Goal: Task Accomplishment & Management: Manage account settings

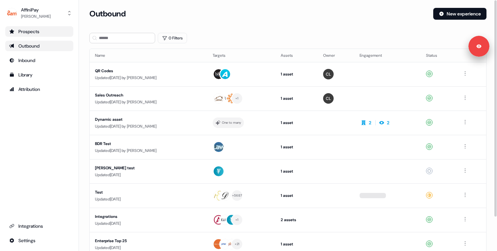
click at [37, 36] on link "Prospects" at bounding box center [39, 31] width 68 height 11
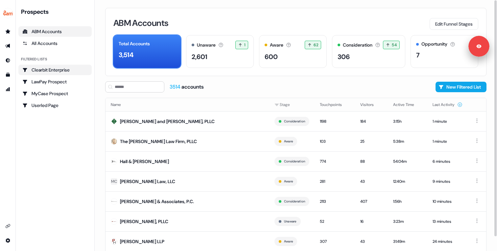
click at [79, 68] on div "Clearbit Enterprise" at bounding box center [54, 70] width 65 height 7
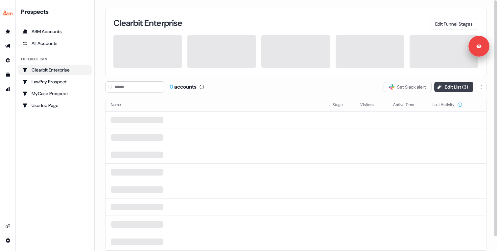
click at [453, 88] on button "Edit List ( 3 )" at bounding box center [453, 87] width 39 height 11
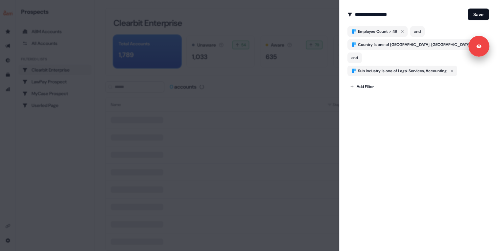
click at [287, 96] on div at bounding box center [248, 125] width 497 height 251
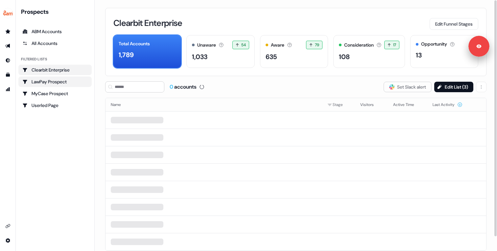
click at [67, 83] on div "LawPay Prospect" at bounding box center [54, 82] width 65 height 7
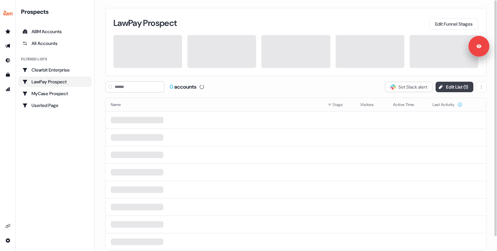
click at [445, 89] on button "Edit List ( 1 )" at bounding box center [455, 87] width 38 height 11
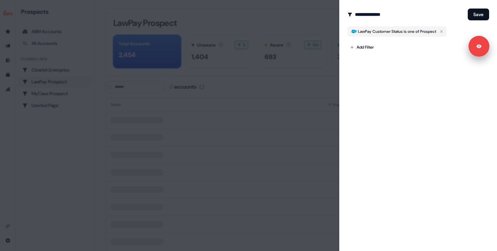
click at [326, 75] on div at bounding box center [248, 125] width 497 height 251
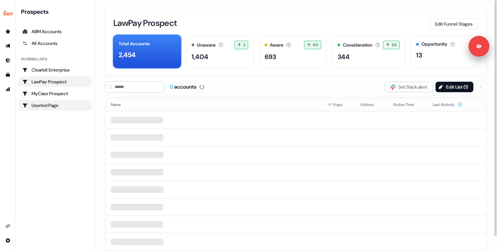
click at [62, 103] on div "Userled Page" at bounding box center [54, 105] width 65 height 7
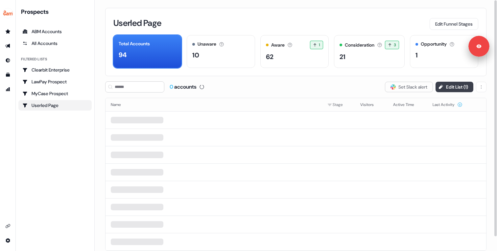
click at [440, 89] on icon at bounding box center [440, 86] width 5 height 5
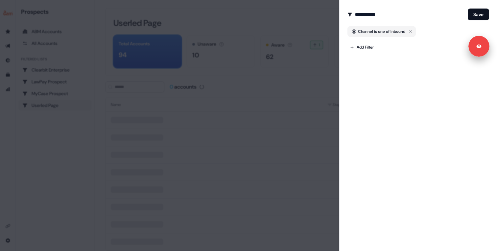
click at [270, 97] on div at bounding box center [248, 125] width 497 height 251
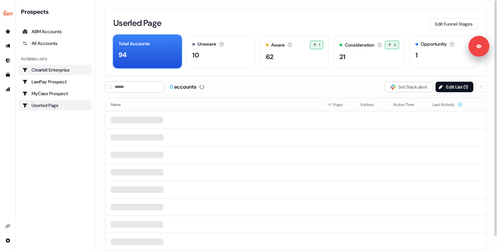
click at [55, 67] on div "Clearbit Enterprise" at bounding box center [54, 70] width 65 height 7
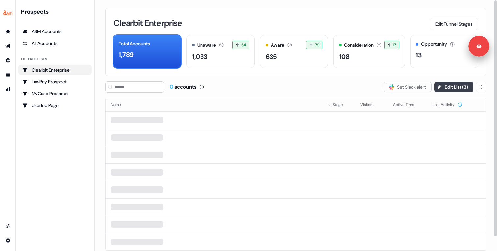
click at [449, 92] on button "Edit List ( 3 )" at bounding box center [453, 87] width 39 height 11
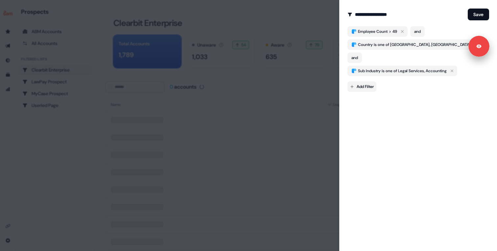
click at [365, 72] on body "**********" at bounding box center [248, 125] width 497 height 251
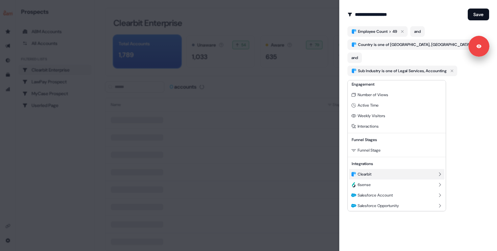
scroll to position [60, 0]
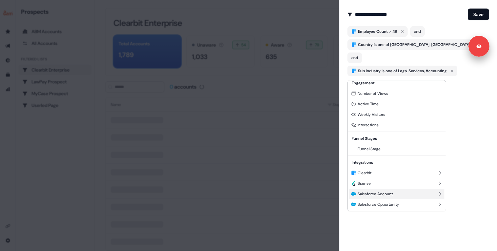
click at [389, 191] on div "Salesforce Account" at bounding box center [396, 194] width 95 height 11
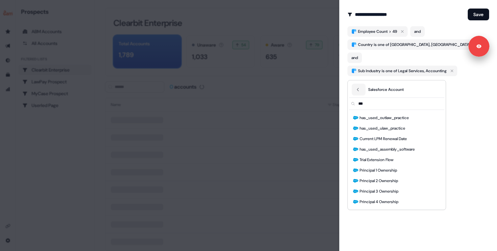
scroll to position [0, 0]
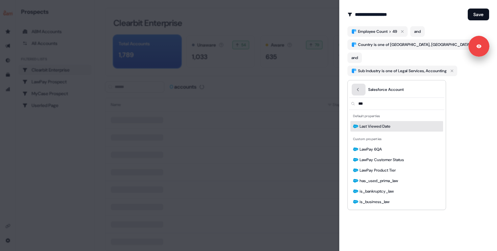
type input "***"
click at [359, 94] on button "Back" at bounding box center [359, 90] width 14 height 12
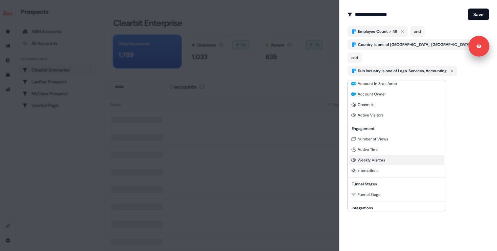
scroll to position [4, 0]
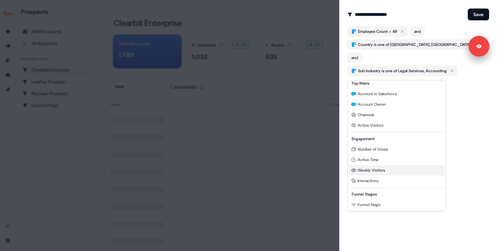
click at [372, 171] on span "Weekly Visitors" at bounding box center [372, 170] width 28 height 5
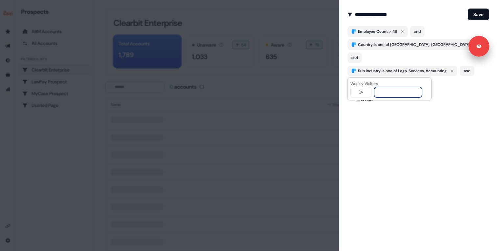
click at [393, 80] on icon "button" at bounding box center [391, 84] width 8 height 8
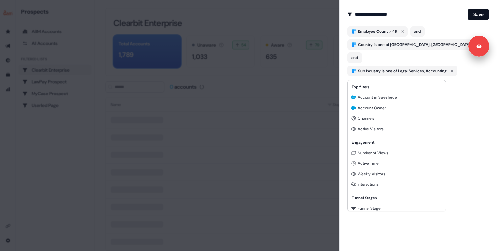
click at [358, 75] on body "**********" at bounding box center [248, 125] width 497 height 251
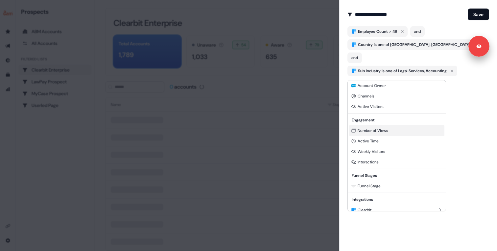
scroll to position [28, 0]
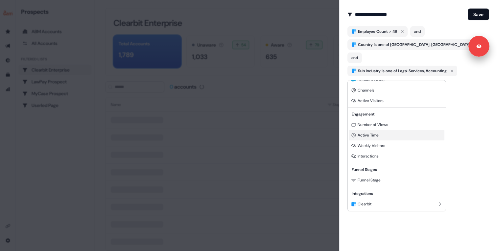
click at [377, 136] on span "Active Time" at bounding box center [368, 135] width 21 height 5
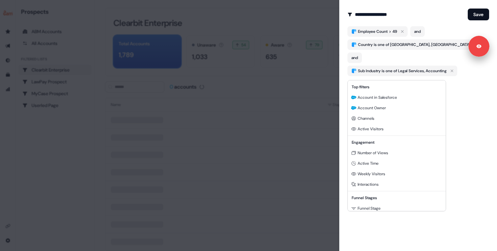
click at [374, 76] on body "**********" at bounding box center [248, 125] width 497 height 251
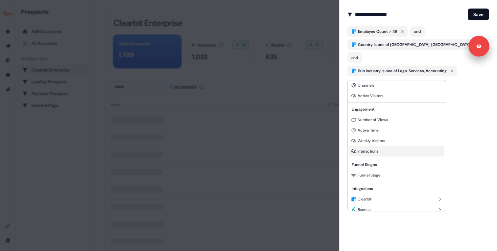
scroll to position [31, 0]
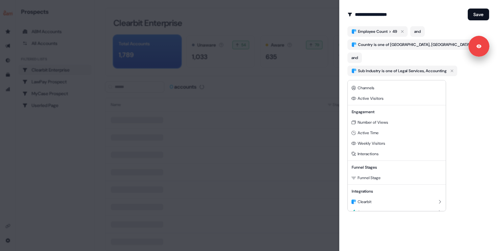
click at [406, 72] on div at bounding box center [248, 125] width 497 height 251
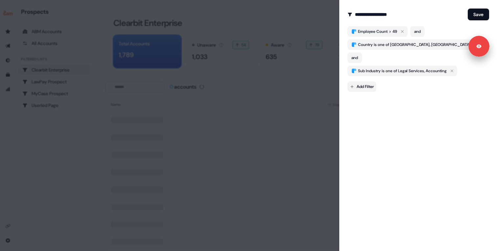
click at [367, 73] on body "**********" at bounding box center [248, 125] width 497 height 251
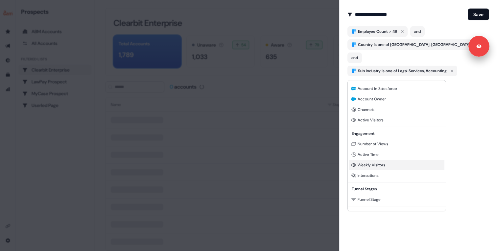
scroll to position [4, 0]
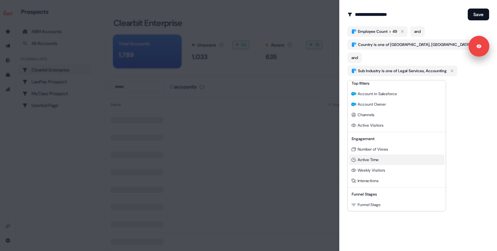
click at [373, 156] on div "Active Time" at bounding box center [396, 160] width 95 height 11
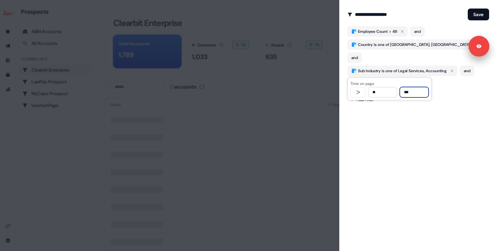
type input "***"
click at [430, 109] on div "**********" at bounding box center [418, 125] width 158 height 251
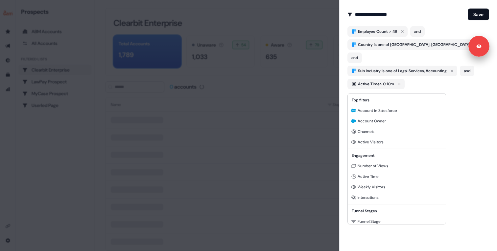
click at [367, 89] on body "**********" at bounding box center [248, 125] width 497 height 251
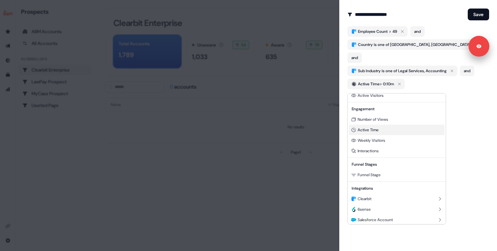
scroll to position [44, 0]
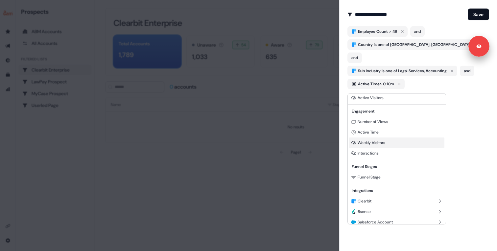
click at [387, 146] on div "Weekly Visitors" at bounding box center [396, 143] width 95 height 11
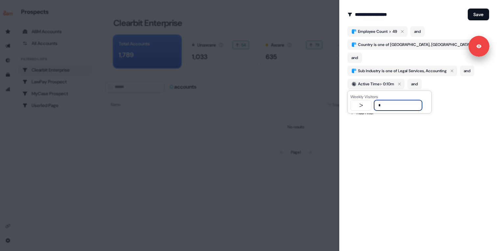
type input "*"
click at [446, 119] on div "**********" at bounding box center [418, 125] width 158 height 251
click at [475, 16] on button "Save" at bounding box center [478, 15] width 21 height 12
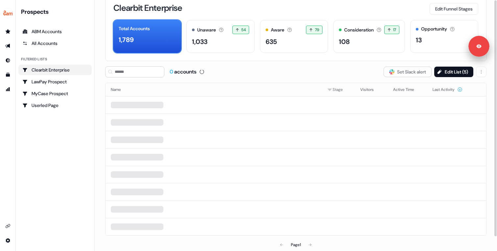
scroll to position [0, 0]
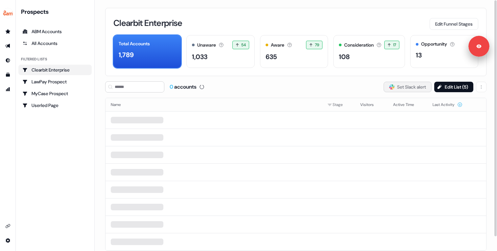
click at [392, 90] on button "Slack Logo SVG Set Slack alert" at bounding box center [408, 87] width 48 height 11
click at [396, 86] on button "Slack Logo SVG Set Slack alert" at bounding box center [408, 87] width 48 height 11
click at [301, 84] on div "0 accounts Slack Logo SVG Set Slack alert Edit List ( 5 )" at bounding box center [295, 87] width 381 height 11
click at [411, 84] on button "Slack Logo SVG Set Slack alert" at bounding box center [408, 87] width 48 height 11
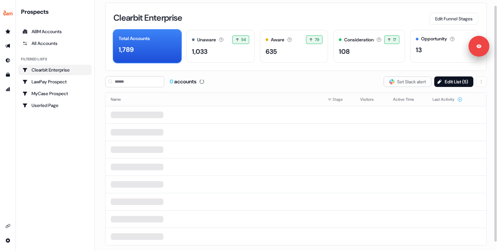
scroll to position [6, 0]
click at [453, 84] on button "Edit List ( 5 )" at bounding box center [453, 81] width 39 height 11
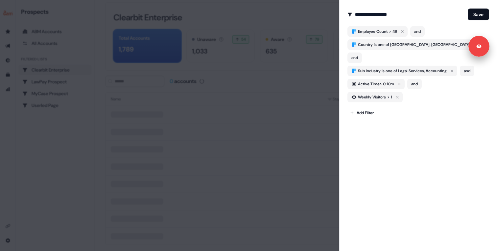
click at [317, 88] on div at bounding box center [248, 125] width 497 height 251
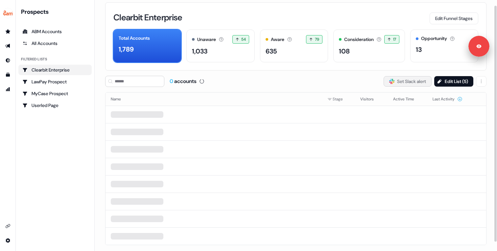
click at [396, 80] on button "Slack Logo SVG Set Slack alert" at bounding box center [408, 81] width 48 height 11
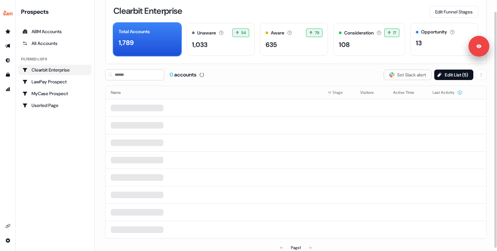
scroll to position [15, 0]
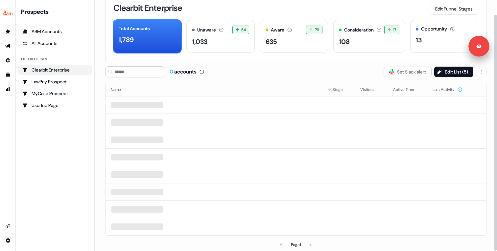
click at [346, 79] on div "0 accounts Slack Logo SVG Set Slack alert Edit List ( 5 ) Name Stage Visitors A…" at bounding box center [295, 158] width 381 height 185
click at [292, 66] on div "0 accounts Slack Logo SVG Set Slack alert Edit List ( 5 )" at bounding box center [295, 71] width 381 height 11
click at [284, 70] on div "0 accounts Slack Logo SVG Set Slack alert Edit List ( 5 )" at bounding box center [295, 71] width 381 height 11
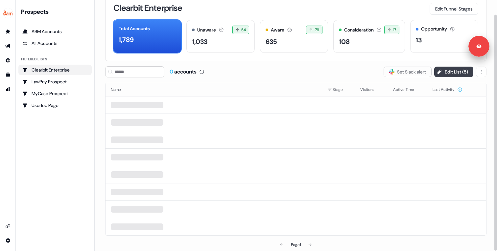
click at [446, 72] on button "Edit List ( 5 )" at bounding box center [453, 72] width 39 height 11
click at [262, 71] on div "0 accounts Slack Logo SVG Set Slack alert Edit List ( 5 )" at bounding box center [295, 71] width 381 height 11
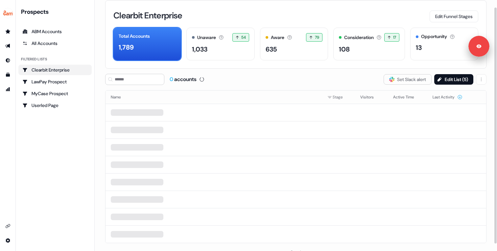
scroll to position [3, 0]
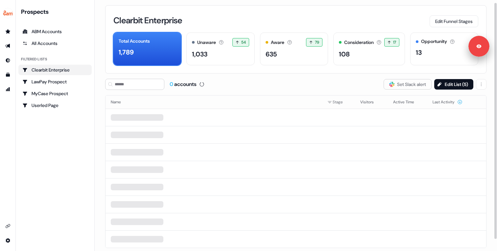
click at [248, 77] on div "Clearbit Enterprise Edit Funnel Stages Total Accounts 1,789 Unaware The default…" at bounding box center [296, 122] width 402 height 251
click at [450, 82] on button "Edit List ( 5 )" at bounding box center [453, 84] width 39 height 11
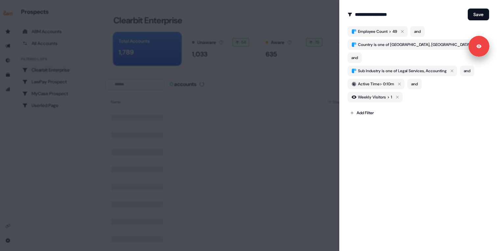
click at [276, 90] on div at bounding box center [248, 125] width 497 height 251
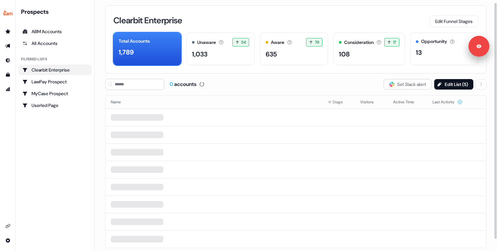
click at [193, 84] on div "0 accounts" at bounding box center [183, 84] width 27 height 7
click at [449, 85] on button "Edit List ( 5 )" at bounding box center [453, 84] width 39 height 11
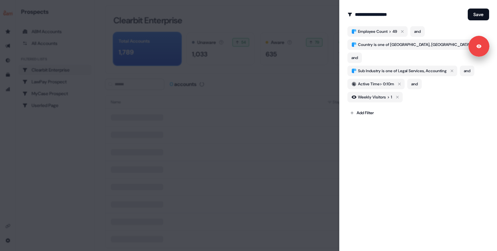
click at [289, 76] on div at bounding box center [248, 125] width 497 height 251
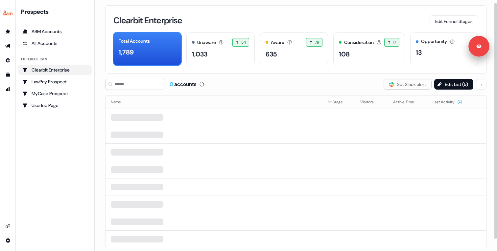
click at [194, 86] on div "0 accounts" at bounding box center [183, 84] width 27 height 7
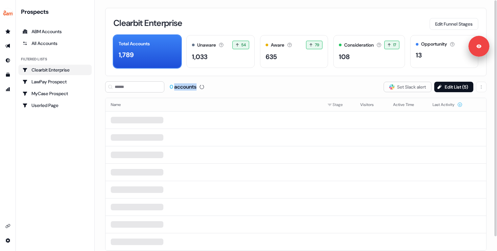
scroll to position [0, 0]
click at [306, 92] on div "0 accounts Slack Logo SVG Set Slack alert Edit List ( 5 ) Name Stage Visitors A…" at bounding box center [295, 173] width 381 height 185
click at [264, 88] on div "0 accounts Slack Logo SVG Set Slack alert Edit List ( 5 )" at bounding box center [295, 86] width 381 height 11
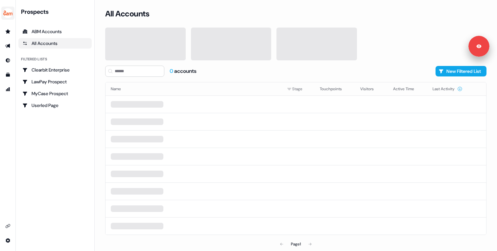
click at [8, 11] on img "side nav menu" at bounding box center [8, 13] width 11 height 11
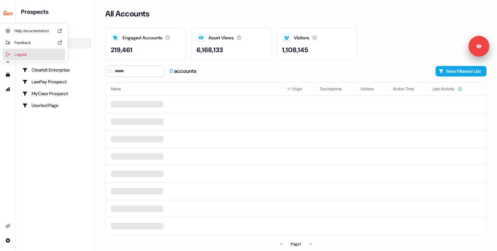
click at [34, 52] on div "Logout" at bounding box center [34, 55] width 62 height 12
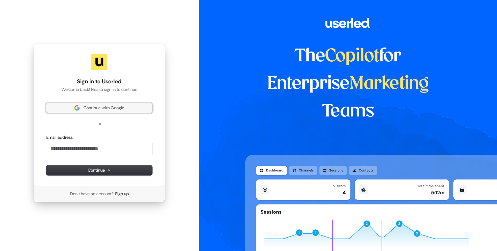
click at [107, 111] on span "Continue with Google" at bounding box center [103, 108] width 41 height 6
